Goal: Find specific page/section: Find specific page/section

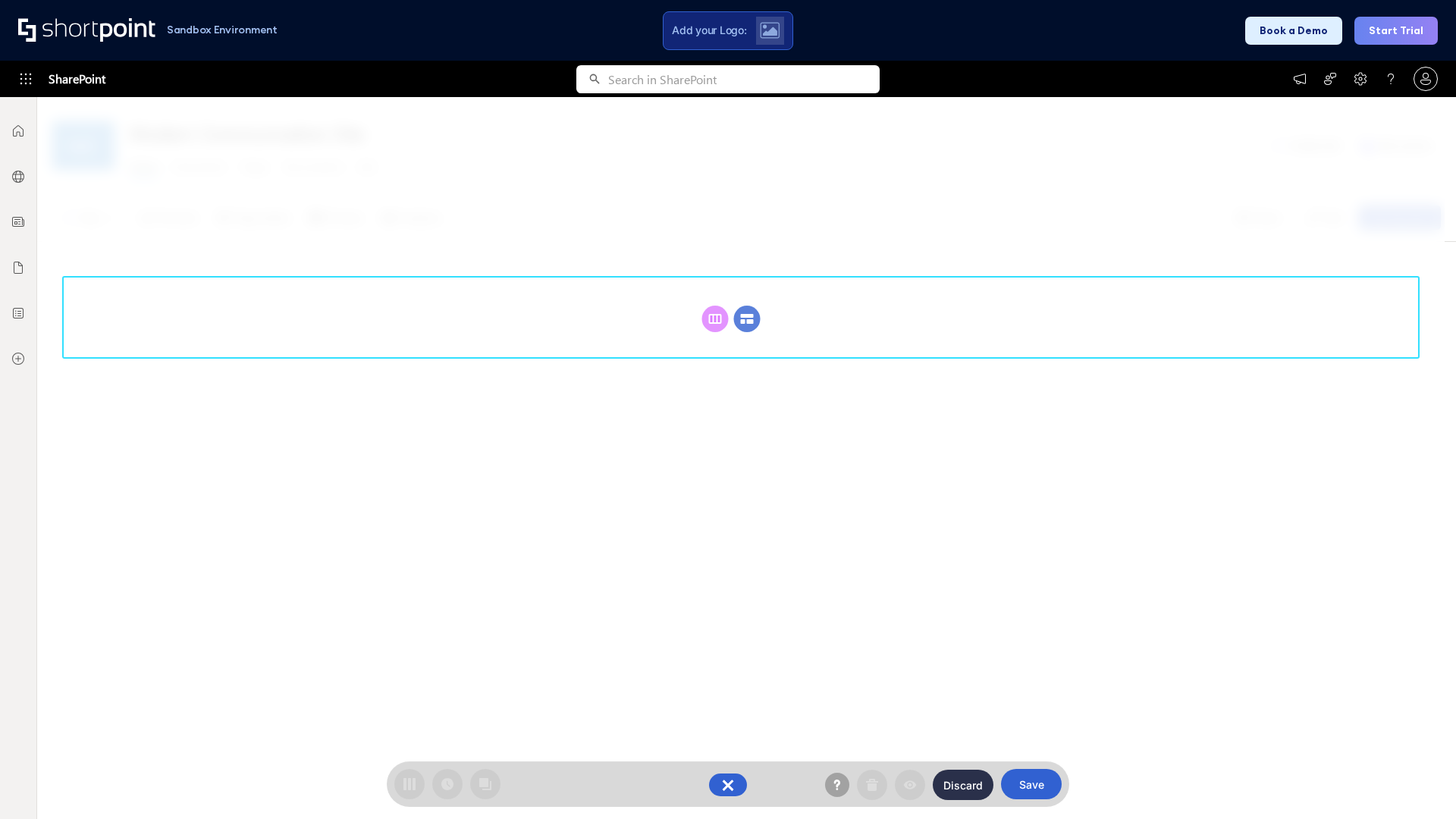
click at [747, 318] on circle at bounding box center [747, 319] width 27 height 27
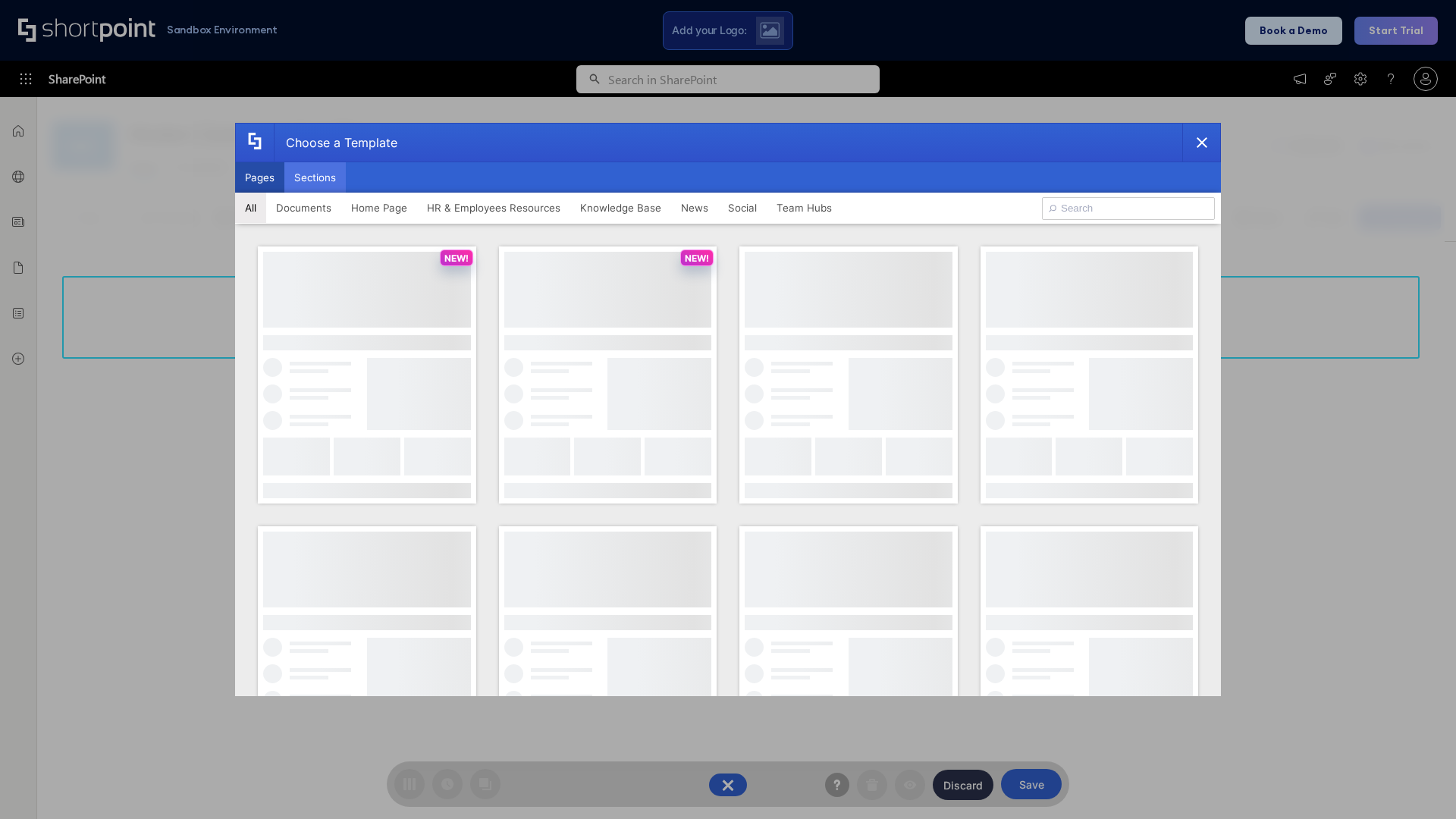
click at [315, 178] on button "Sections" at bounding box center [315, 177] width 62 height 30
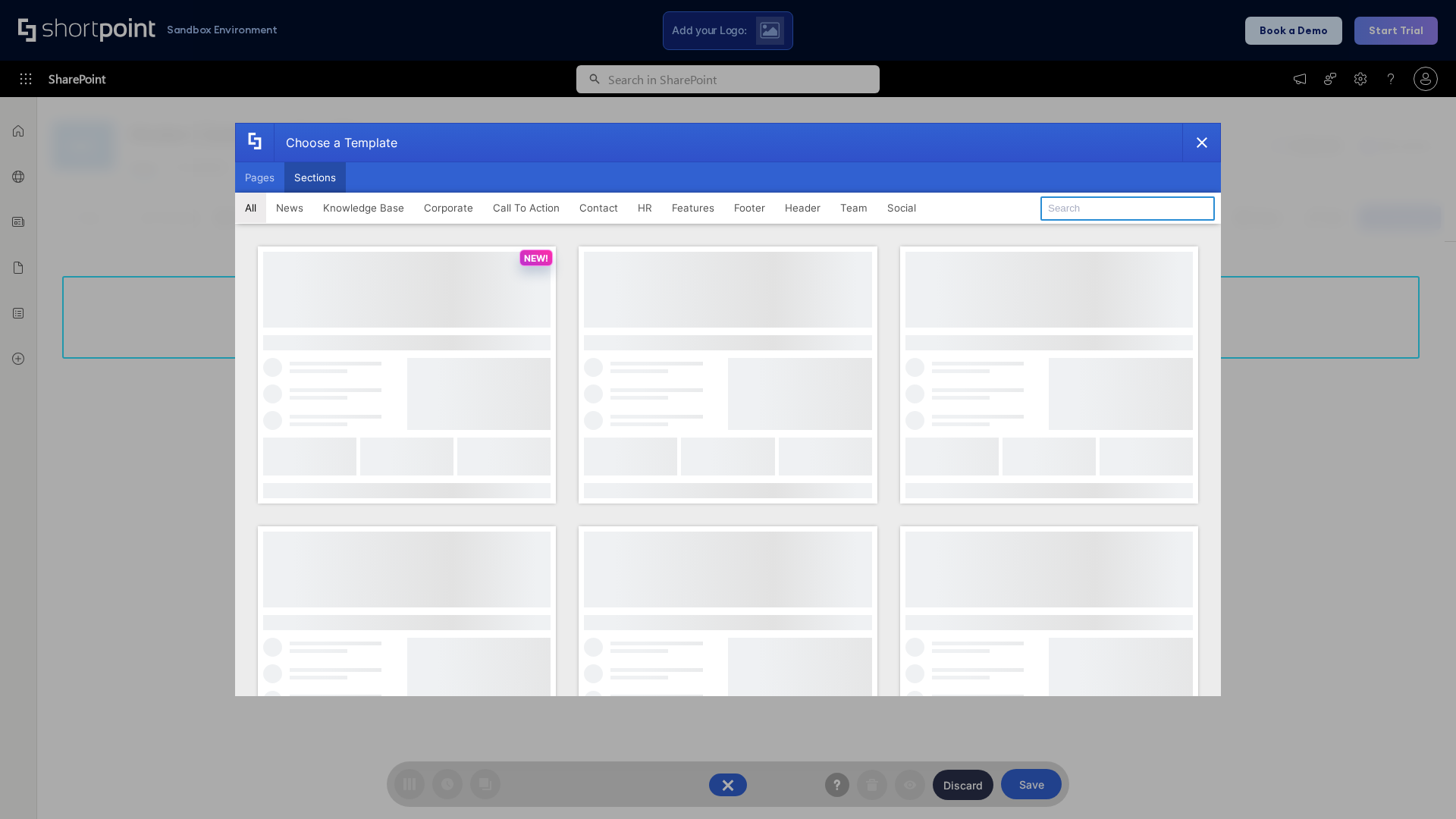
type input "Team Dashboard 2"
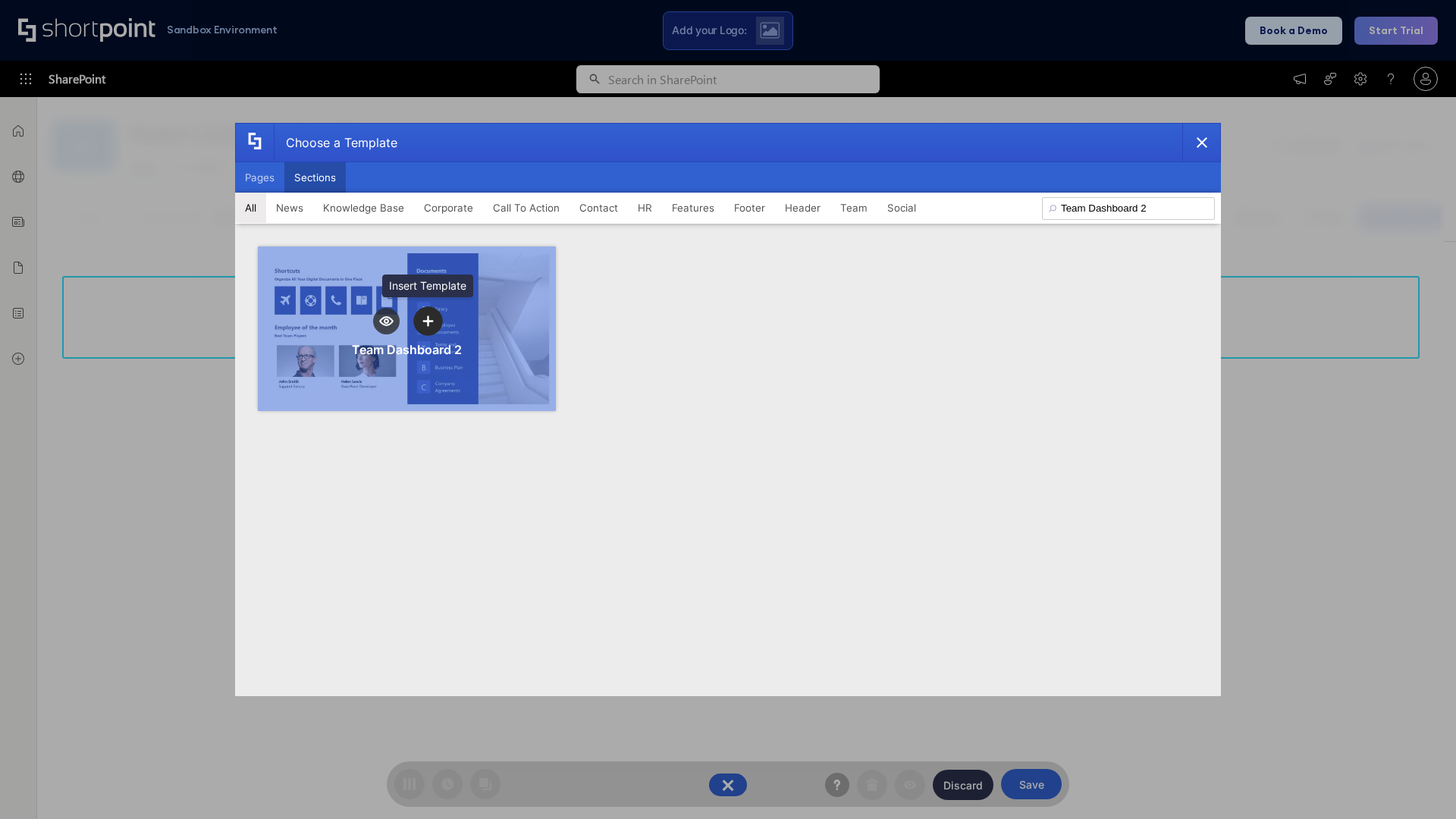
click at [428, 321] on icon "template selector" at bounding box center [428, 321] width 11 height 11
